Goal: Task Accomplishment & Management: Complete application form

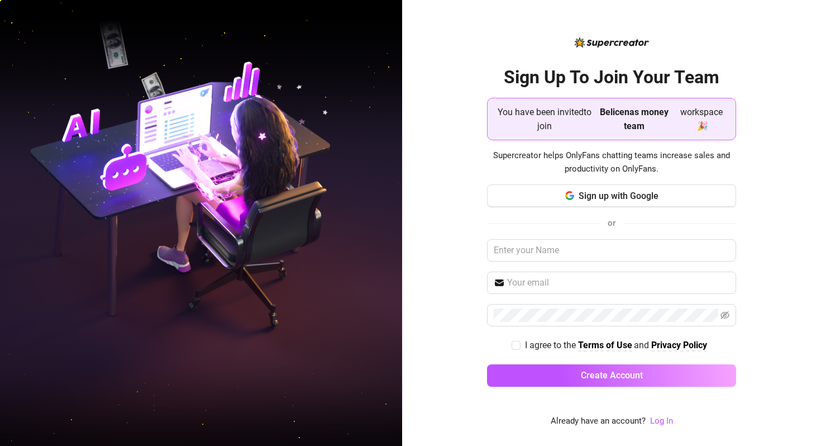
click at [594, 124] on div "You have been invited to join Belicenas money team workspace 🎉" at bounding box center [611, 119] width 234 height 32
click at [548, 248] on input "text" at bounding box center [611, 250] width 249 height 22
type input "[PERSON_NAME]"
click at [542, 286] on input "text" at bounding box center [618, 282] width 222 height 13
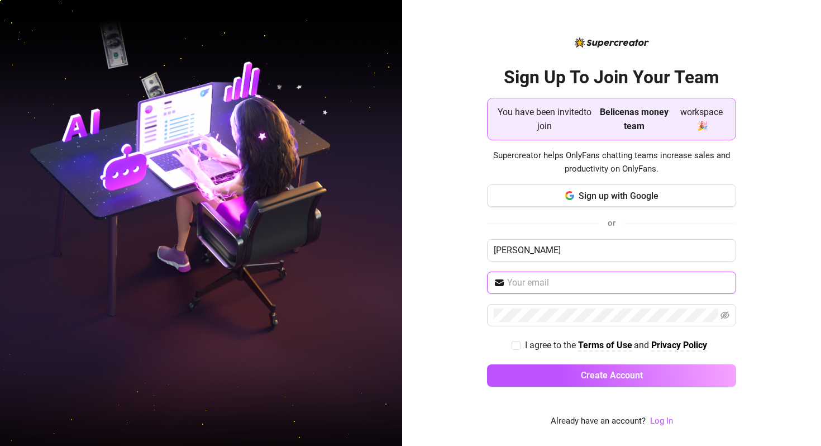
click at [529, 285] on input "text" at bounding box center [618, 282] width 222 height 13
click at [543, 283] on input "text" at bounding box center [618, 282] width 222 height 13
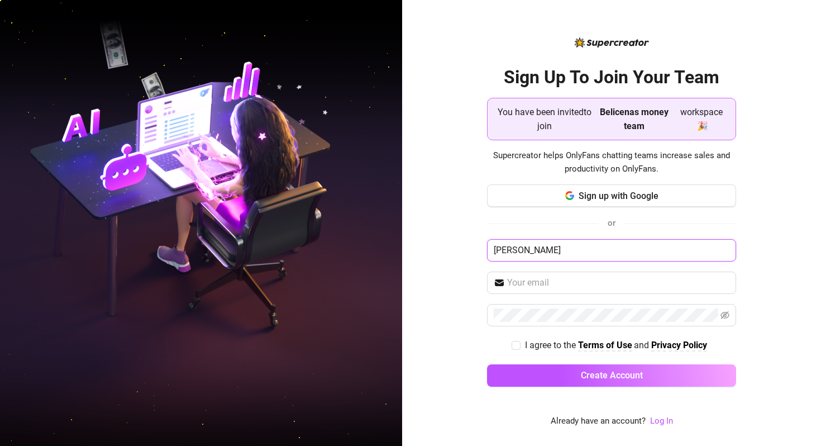
click at [530, 251] on input "Diane" at bounding box center [611, 250] width 249 height 22
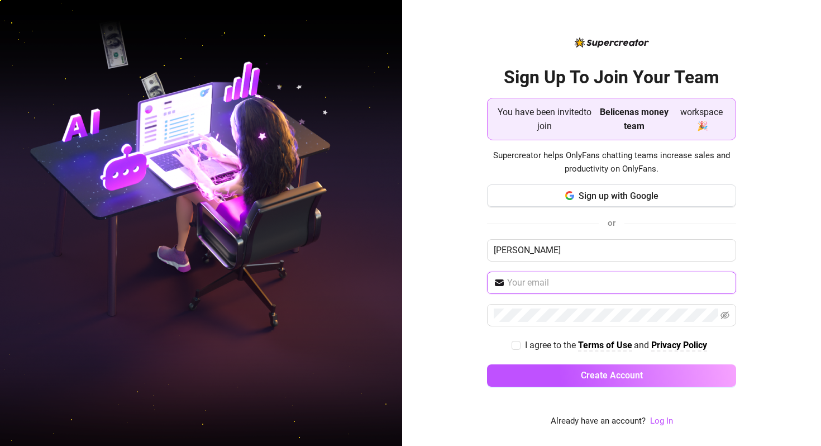
click at [529, 278] on input "text" at bounding box center [618, 282] width 222 height 13
paste input "dianepedraverde101@gmail.com"
type input "dianepedraverde101@gmail.com"
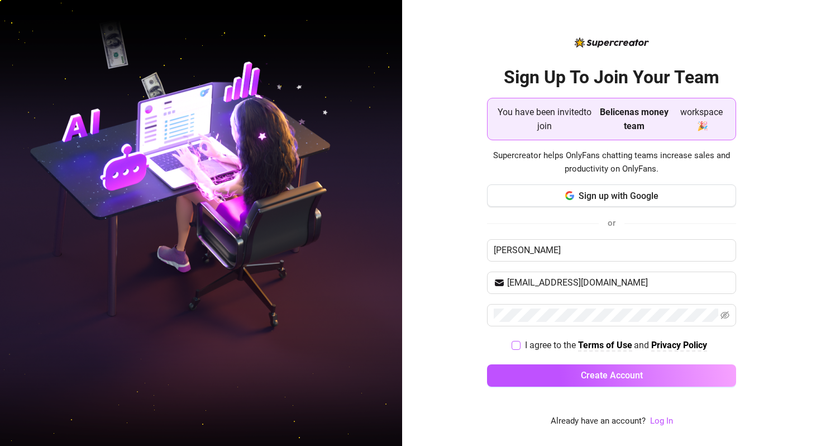
click at [516, 342] on input "I agree to the Terms of Use and Privacy Policy" at bounding box center [515, 345] width 8 height 8
checkbox input "true"
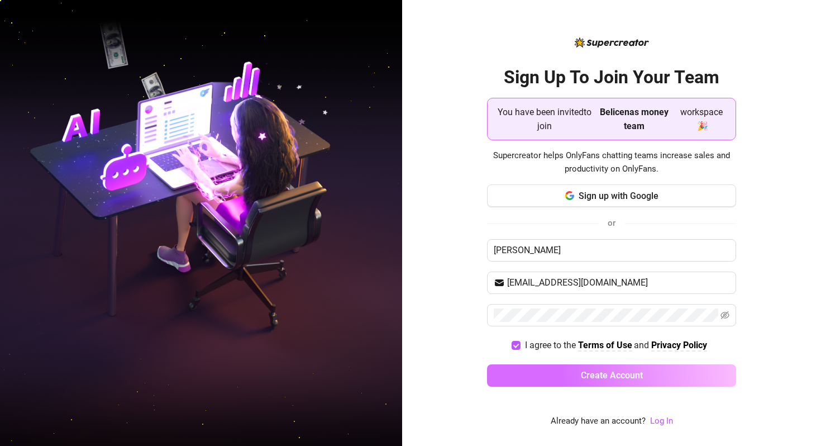
click at [522, 368] on button "Create Account" at bounding box center [611, 375] width 249 height 22
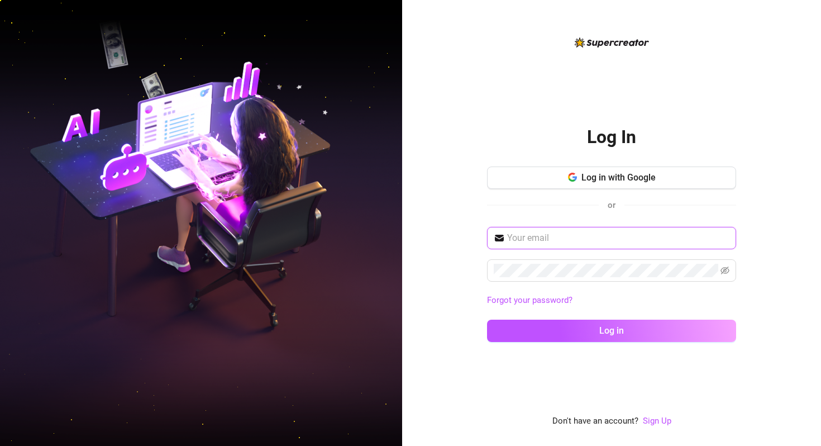
type input "dianepedraverde101@gmail.com"
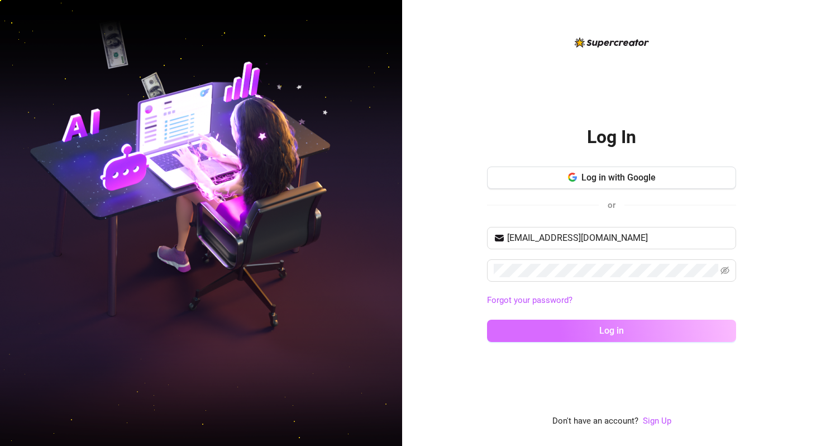
click at [583, 331] on button "Log in" at bounding box center [611, 330] width 249 height 22
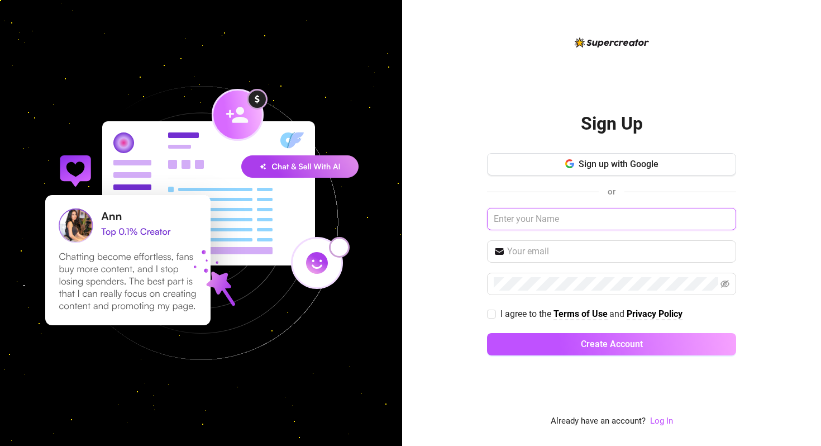
click at [553, 224] on input "text" at bounding box center [611, 219] width 249 height 22
click at [553, 218] on input "text" at bounding box center [611, 219] width 249 height 22
type input "d"
